Goal: Book appointment/travel/reservation

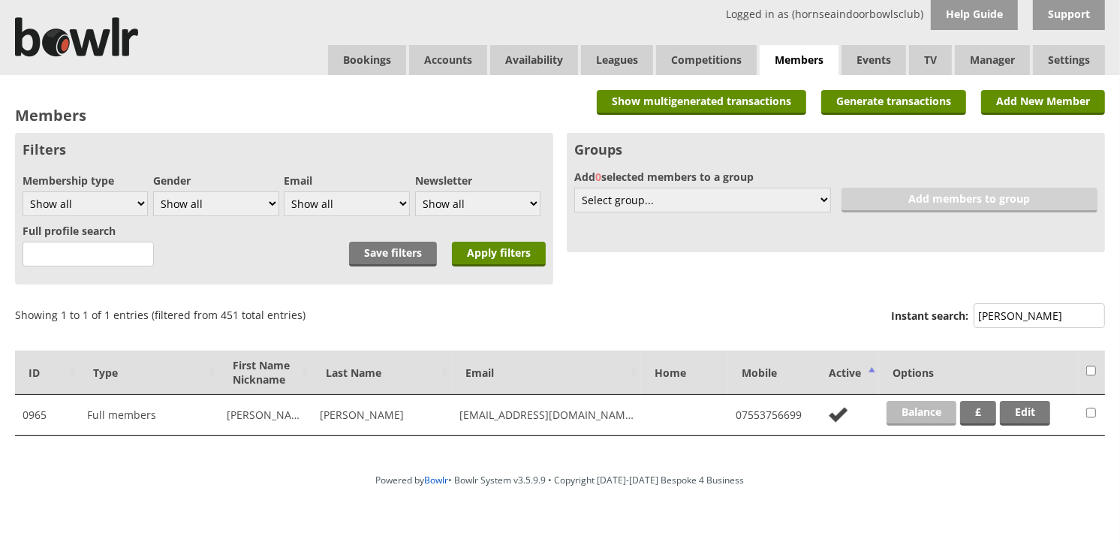
type input "[PERSON_NAME]"
click at [905, 420] on link "Balance" at bounding box center [922, 413] width 70 height 25
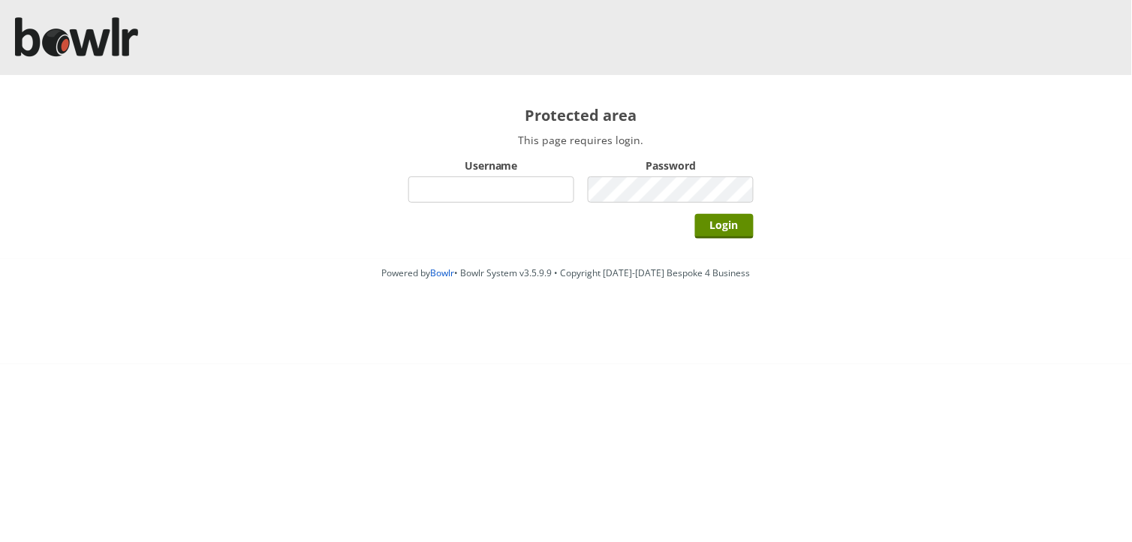
click at [537, 194] on input "Username" at bounding box center [491, 189] width 166 height 26
type input "hornseaindoorbowlsclub"
click at [695, 214] on input "Login" at bounding box center [724, 226] width 59 height 25
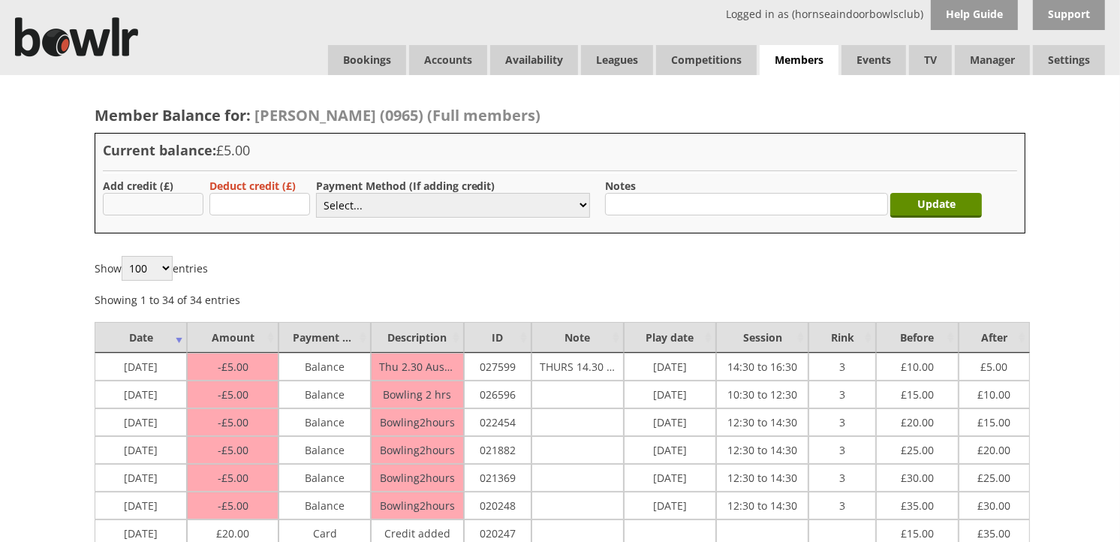
click at [145, 197] on input "text" at bounding box center [153, 204] width 101 height 23
click at [200, 170] on hr at bounding box center [560, 171] width 914 height 3
click at [369, 69] on link "Bookings" at bounding box center [367, 60] width 78 height 30
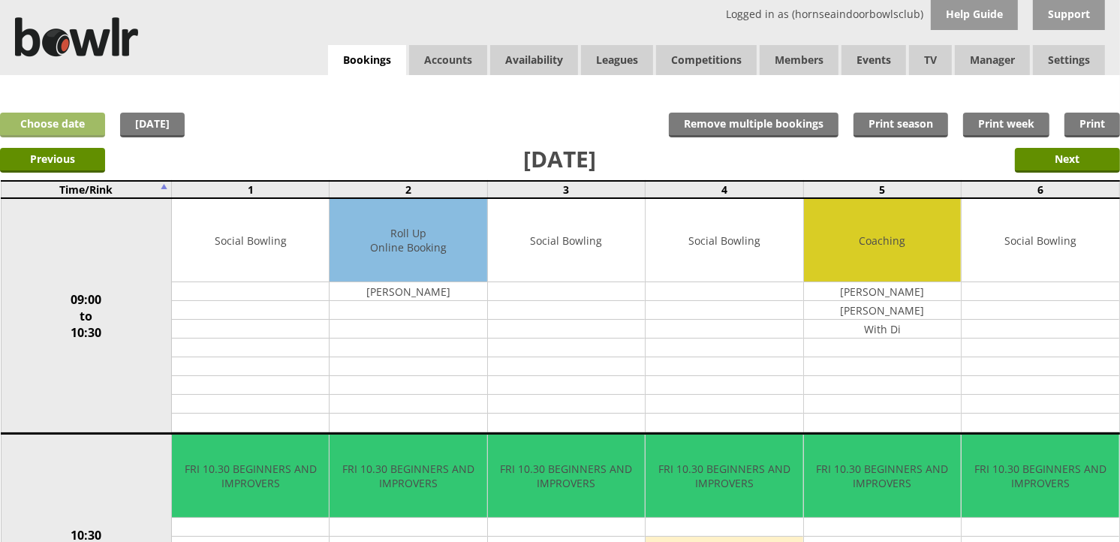
click at [80, 131] on link "Choose date" at bounding box center [52, 125] width 105 height 25
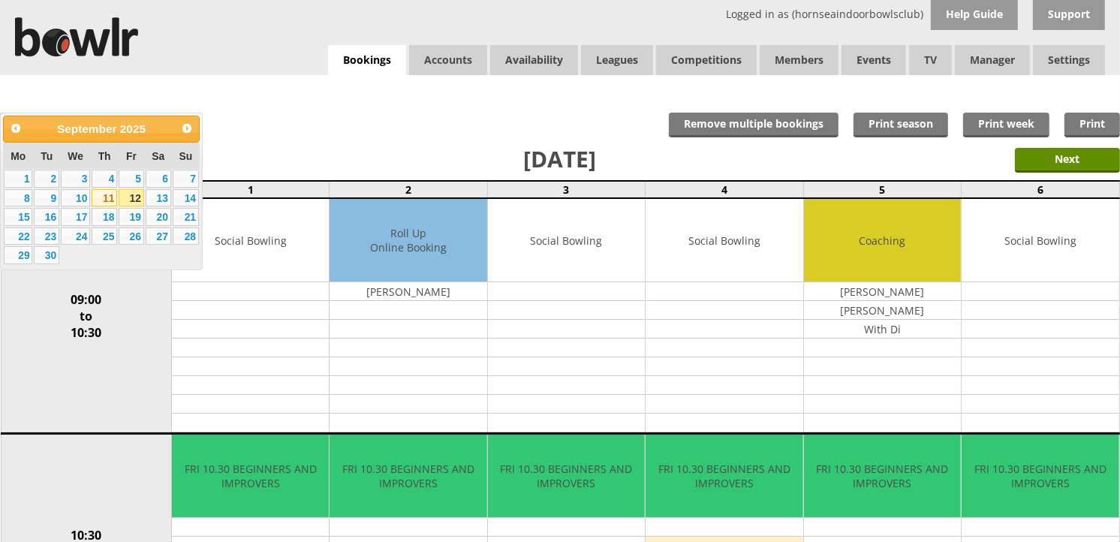
click at [101, 199] on link "11" at bounding box center [105, 198] width 26 height 18
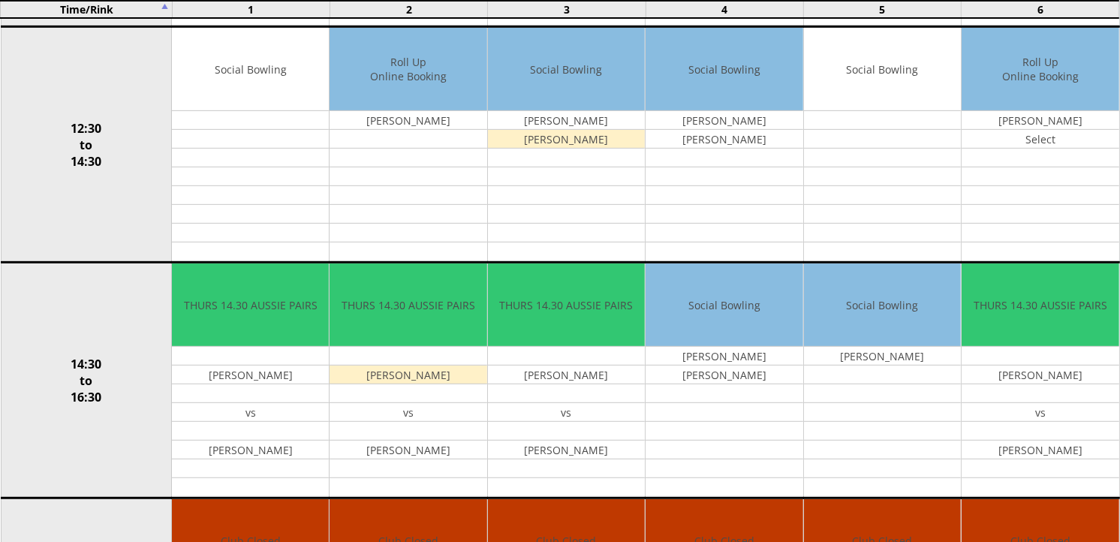
scroll to position [667, 0]
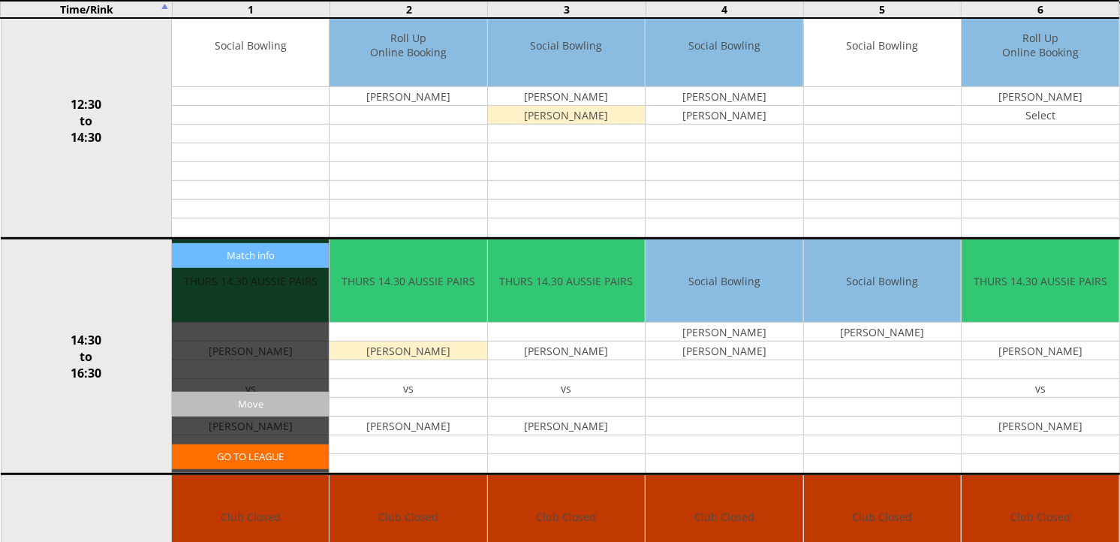
click at [298, 403] on input "Move" at bounding box center [250, 404] width 157 height 25
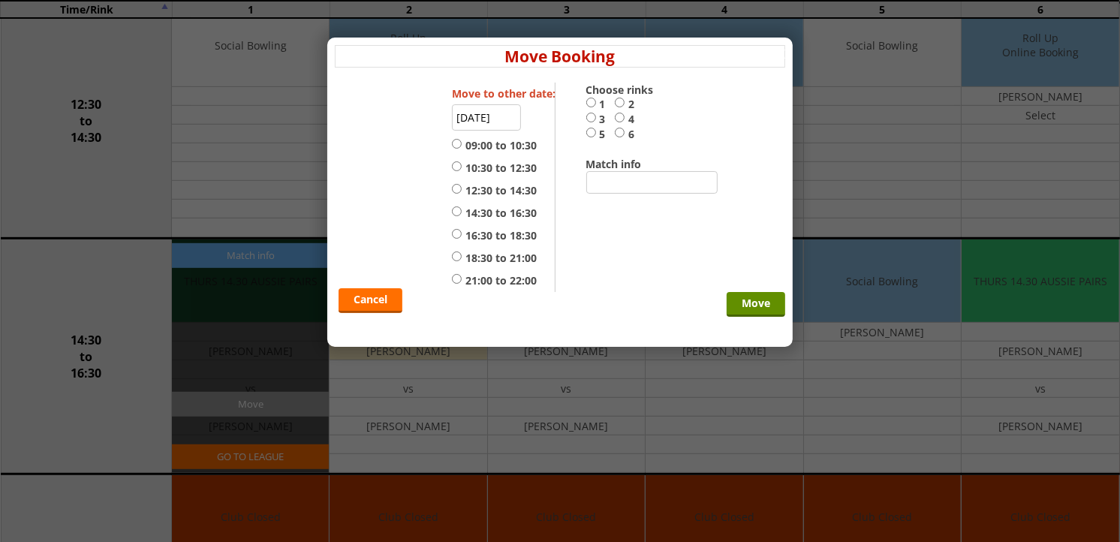
click at [491, 123] on input "11-09-2025" at bounding box center [486, 117] width 69 height 26
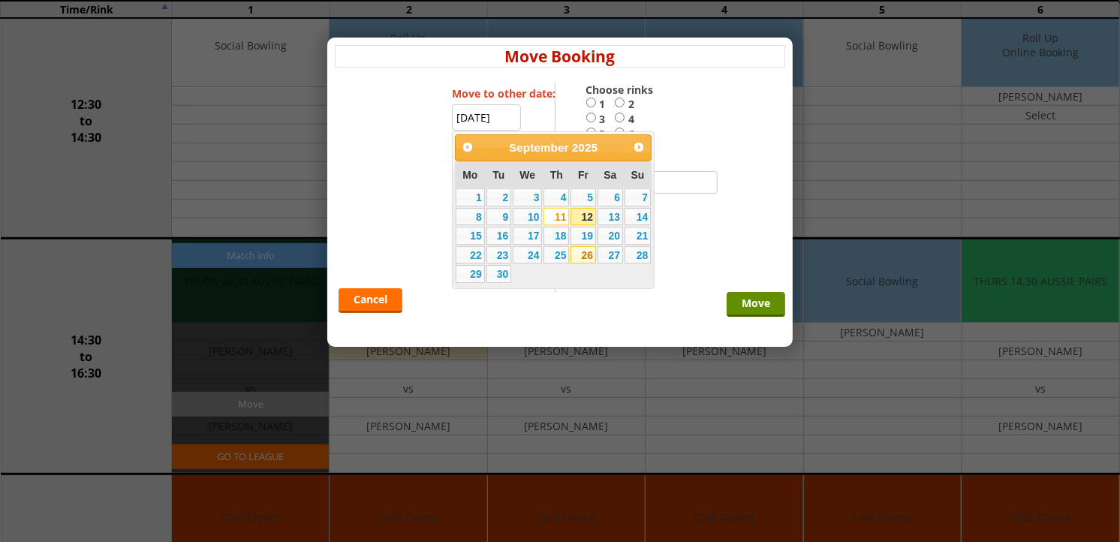
click at [584, 258] on link "26" at bounding box center [584, 255] width 26 height 18
type input "[DATE]"
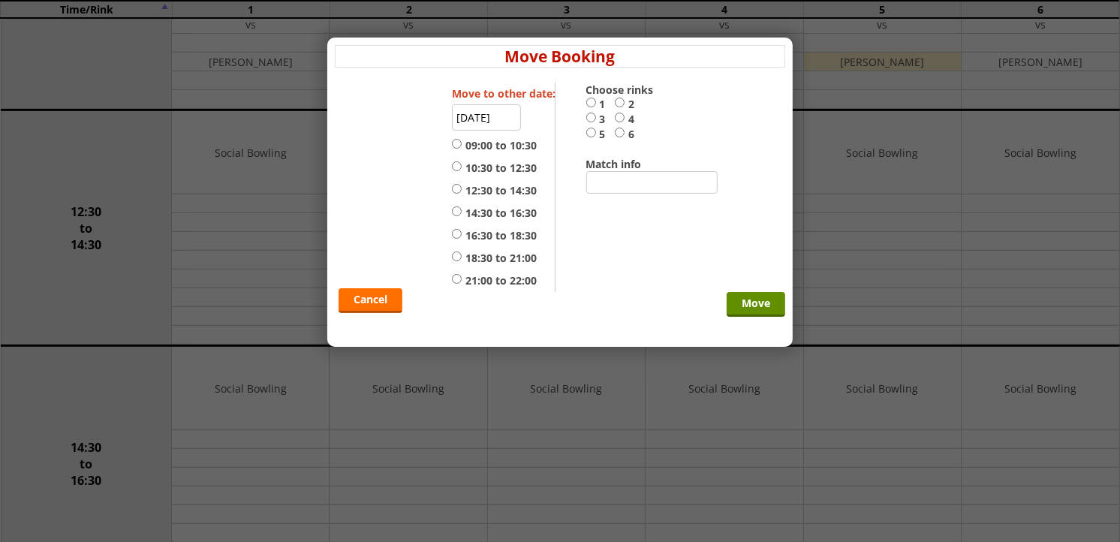
scroll to position [583, 0]
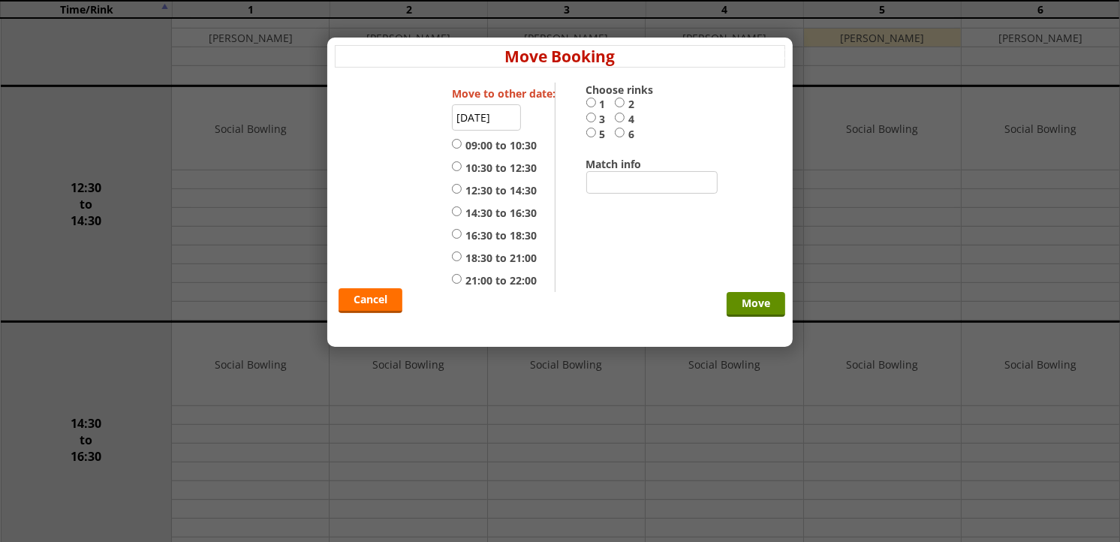
click at [591, 106] on input "1" at bounding box center [591, 102] width 10 height 11
radio input "true"
click at [491, 215] on label "14:30 to 16:30" at bounding box center [494, 213] width 85 height 15
click at [462, 215] on input "14:30 to 16:30" at bounding box center [457, 211] width 10 height 11
radio input "true"
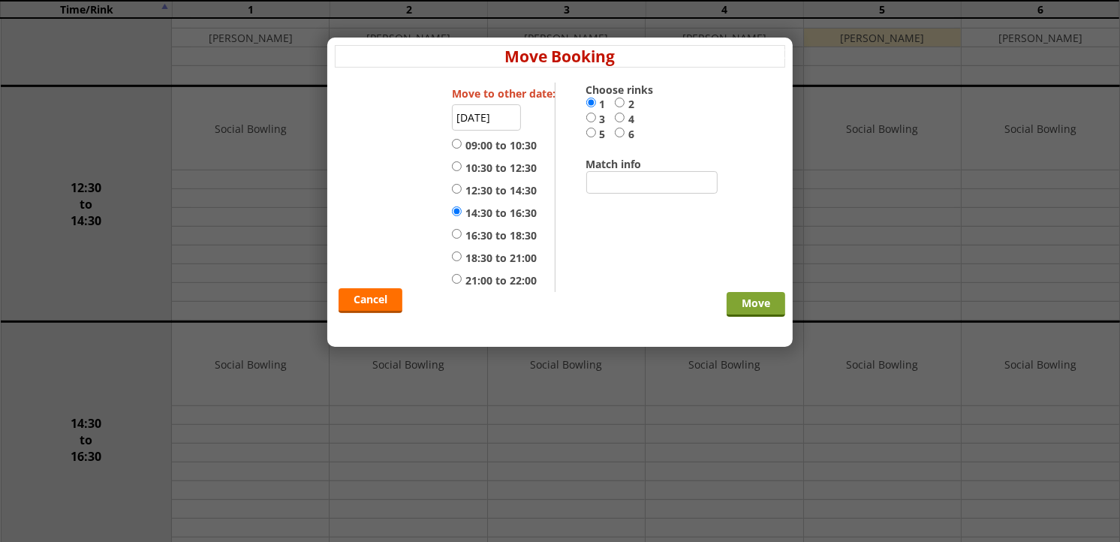
click at [753, 300] on input "Move" at bounding box center [756, 304] width 59 height 25
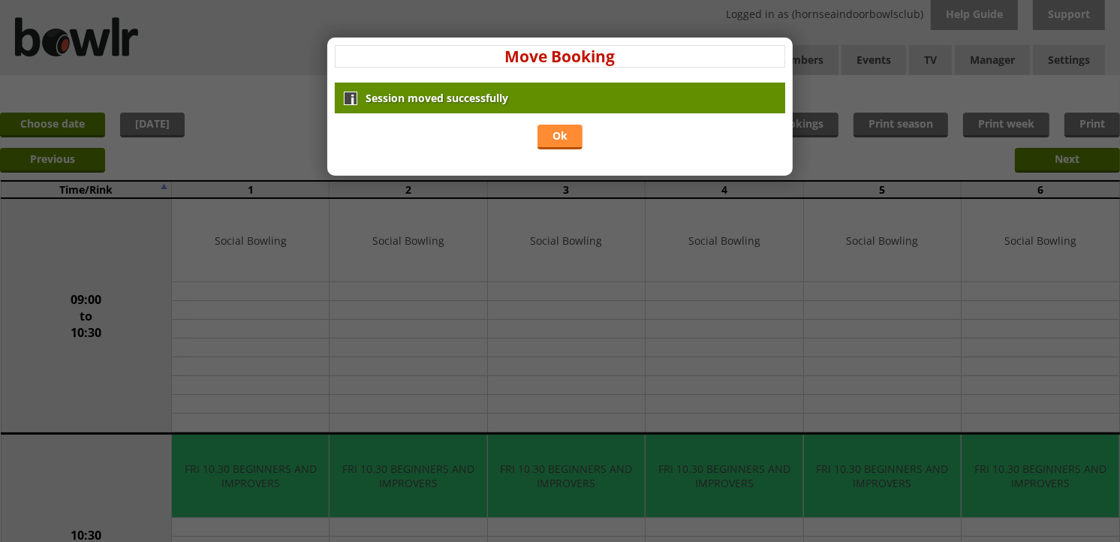
click at [574, 136] on link "Ok" at bounding box center [560, 137] width 45 height 25
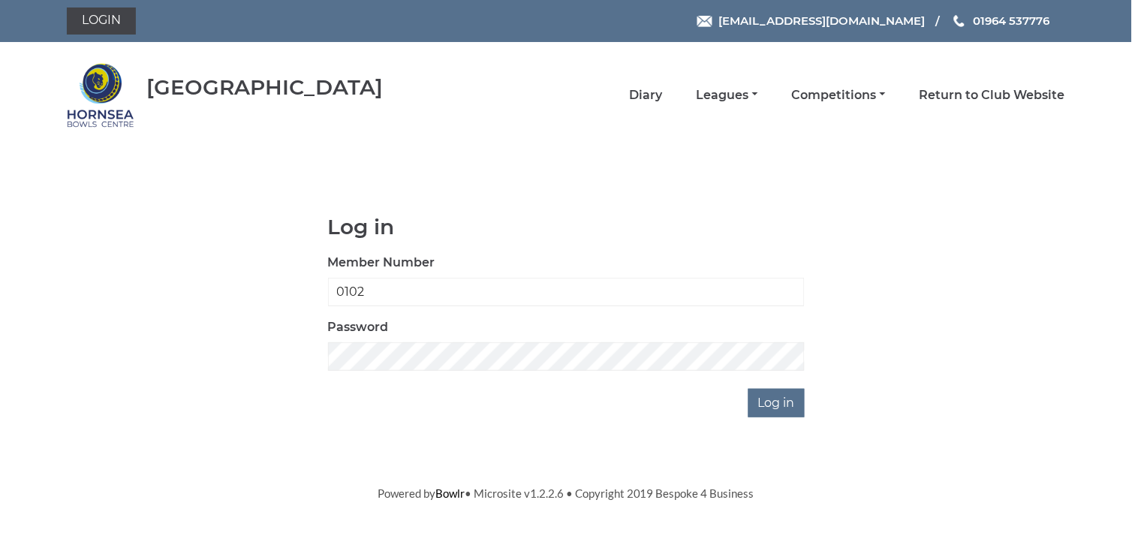
type input "0102"
click at [749, 389] on input "Log in" at bounding box center [777, 403] width 56 height 29
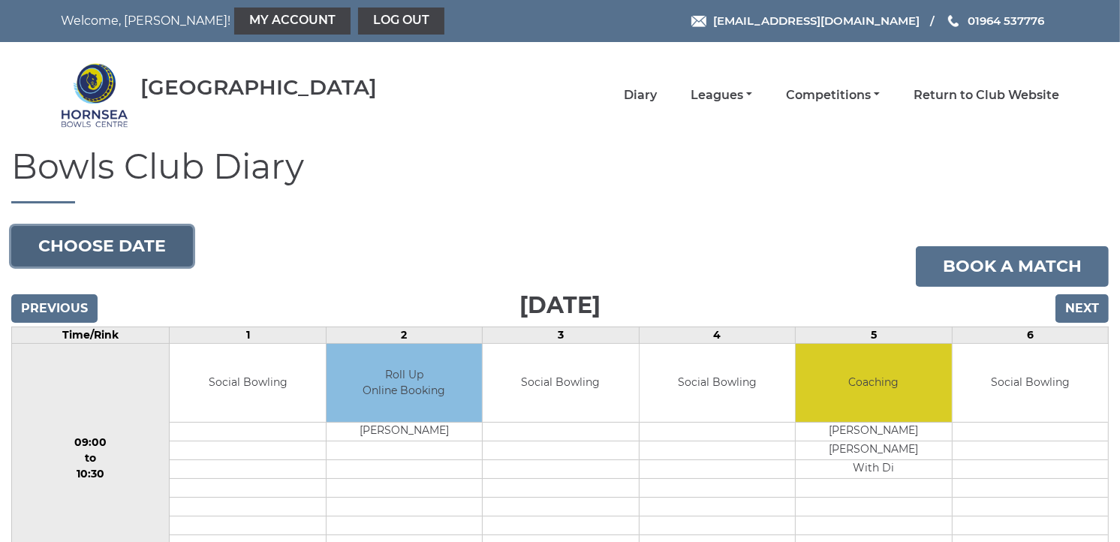
click at [173, 249] on button "Choose date" at bounding box center [102, 246] width 182 height 41
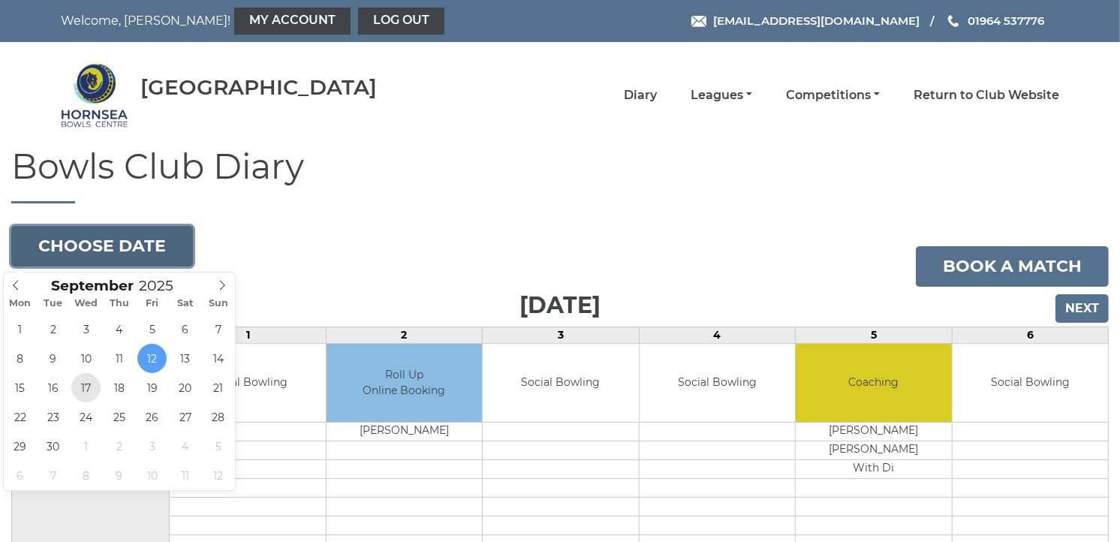
type input "[DATE]"
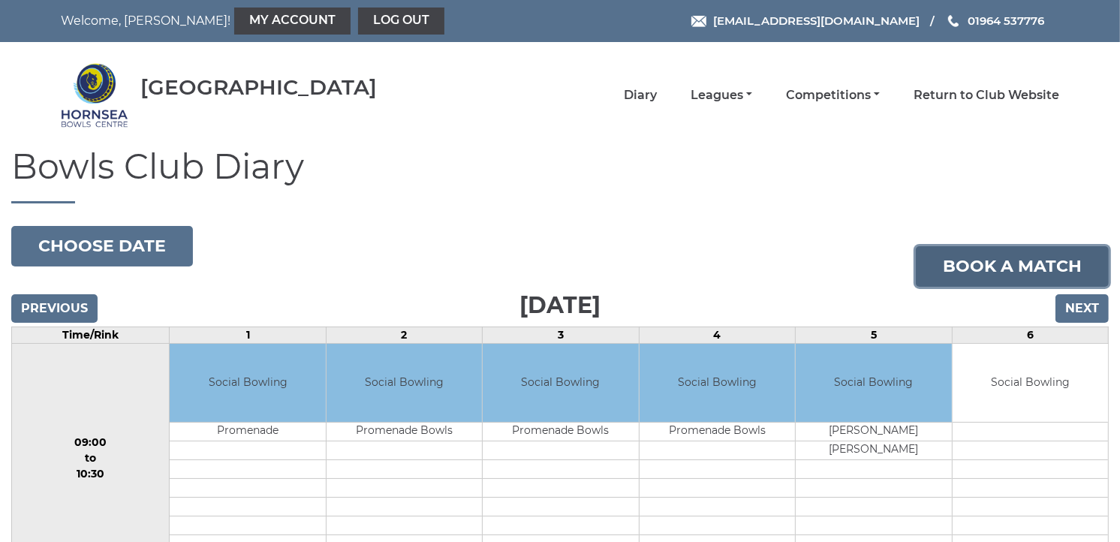
click at [957, 253] on link "Book a match" at bounding box center [1012, 266] width 193 height 41
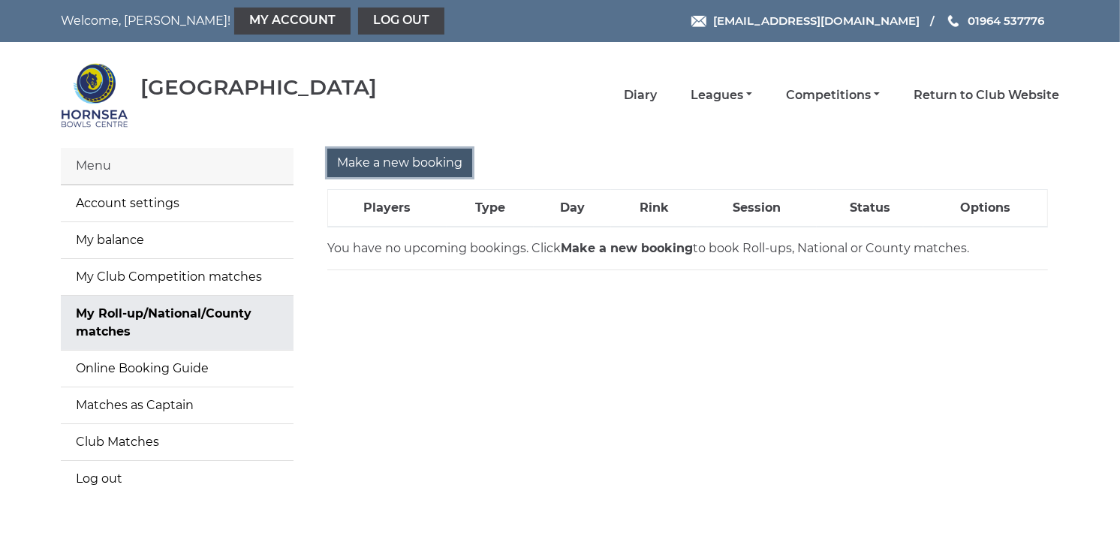
click at [447, 167] on input "Make a new booking" at bounding box center [399, 163] width 145 height 29
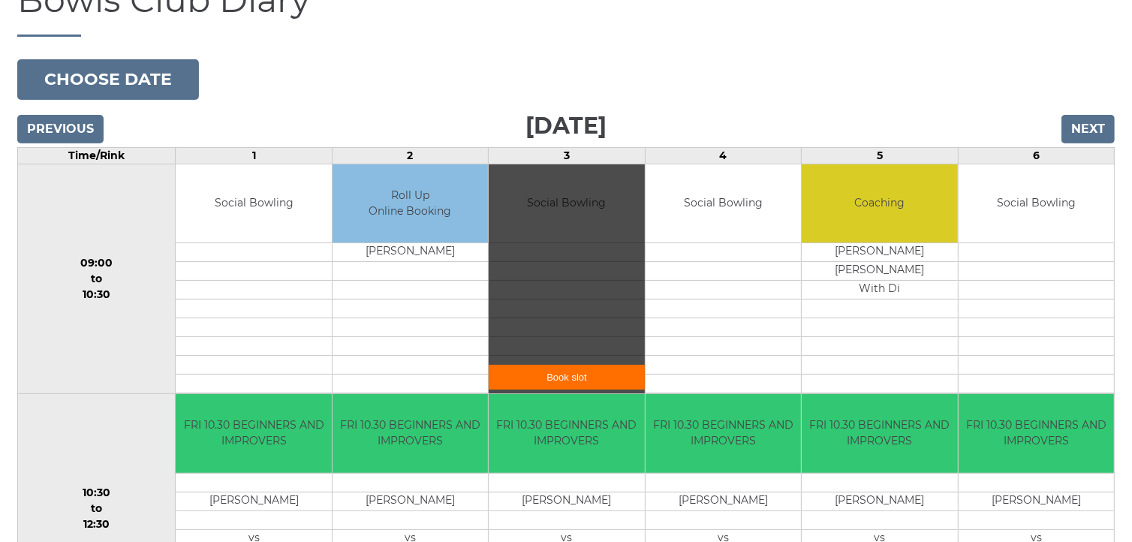
scroll to position [167, 0]
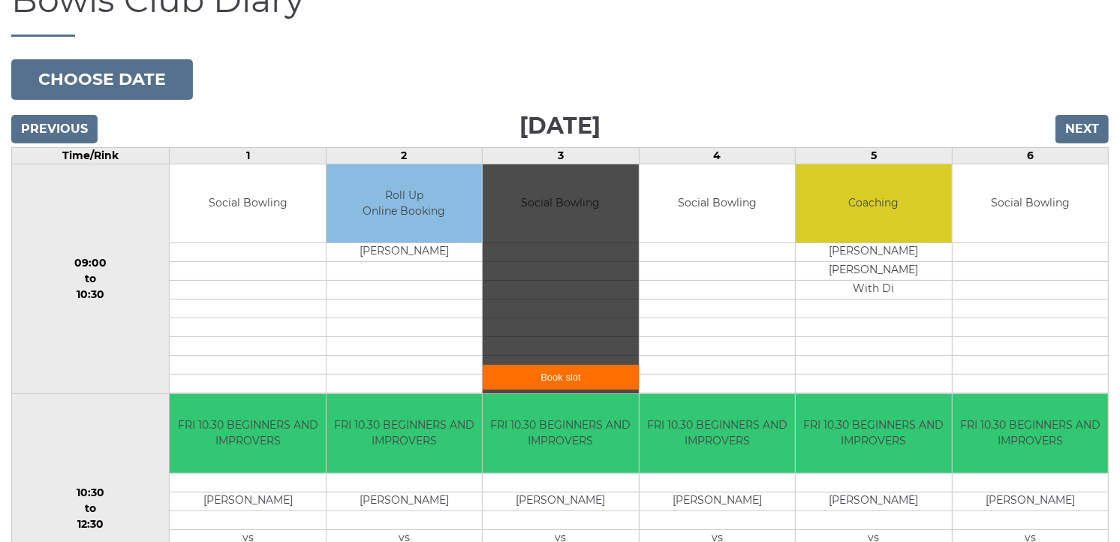
click at [573, 377] on link "Book slot" at bounding box center [560, 377] width 155 height 25
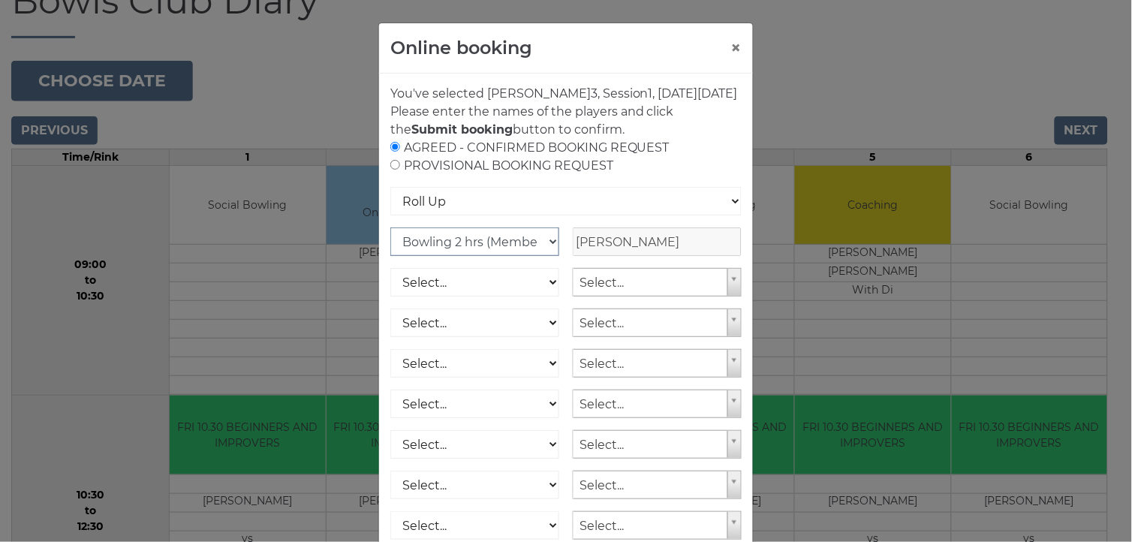
click at [519, 256] on select "Club Competition (Member) National (Member) Bowling 1.5 hrs (Member) Junior (Up…" at bounding box center [474, 241] width 169 height 29
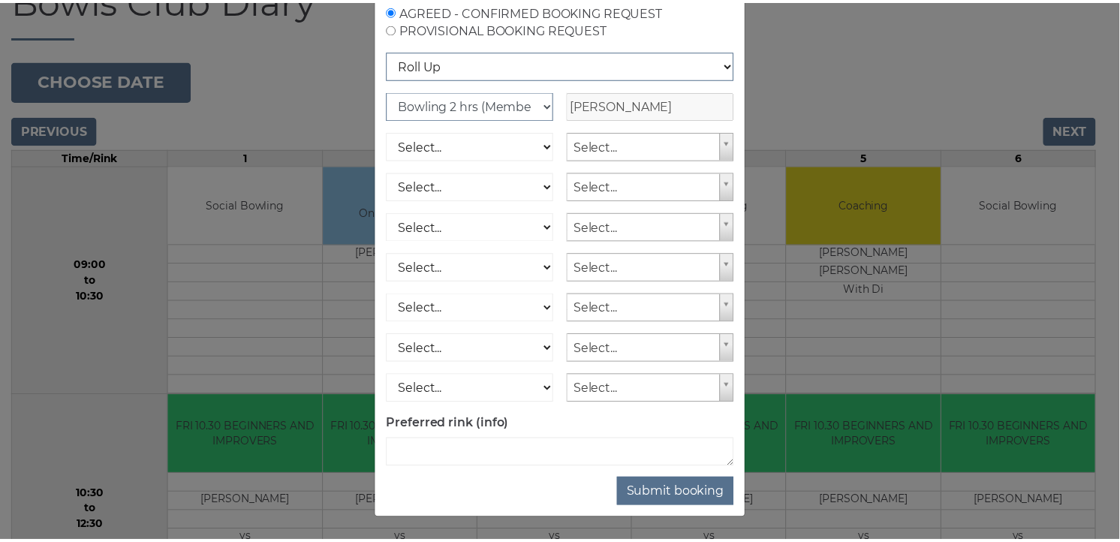
scroll to position [0, 0]
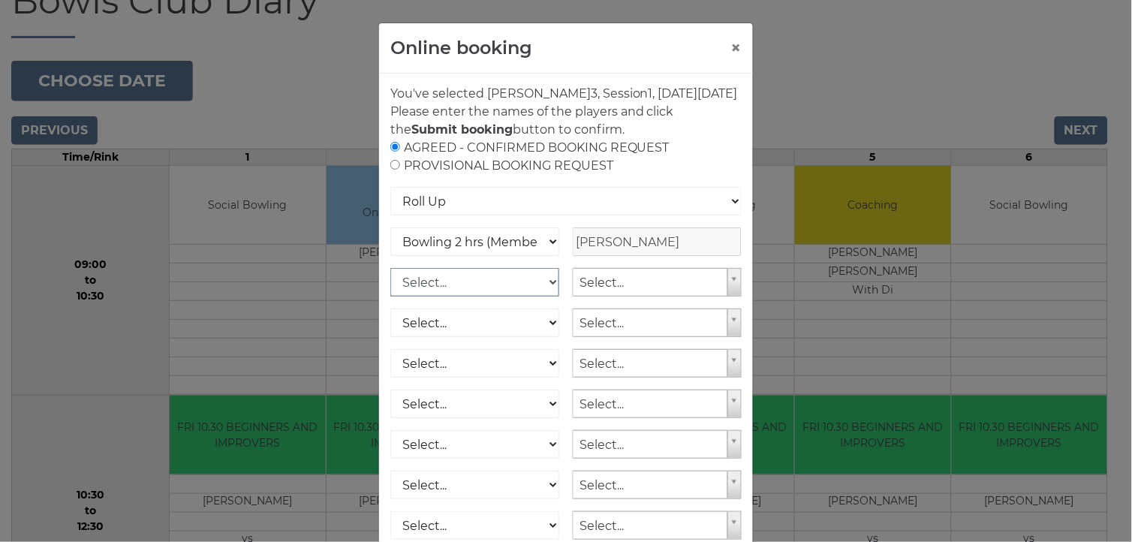
click at [508, 297] on select "Select... Club Competition (Member) Club Competition (Visitor) National (Member…" at bounding box center [474, 282] width 169 height 29
click at [731, 47] on button "×" at bounding box center [736, 48] width 11 height 18
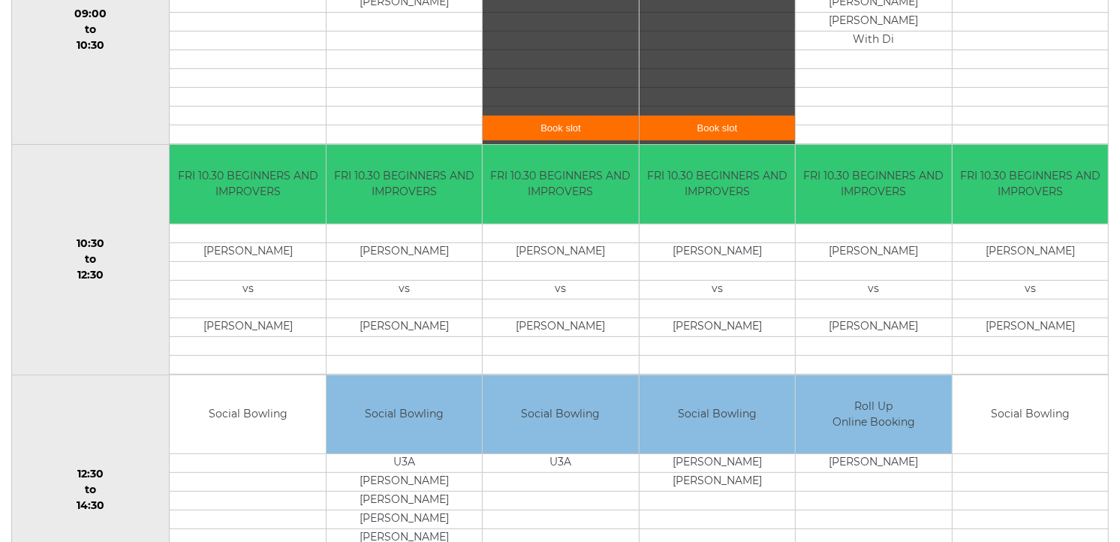
scroll to position [417, 0]
